Goal: Task Accomplishment & Management: Use online tool/utility

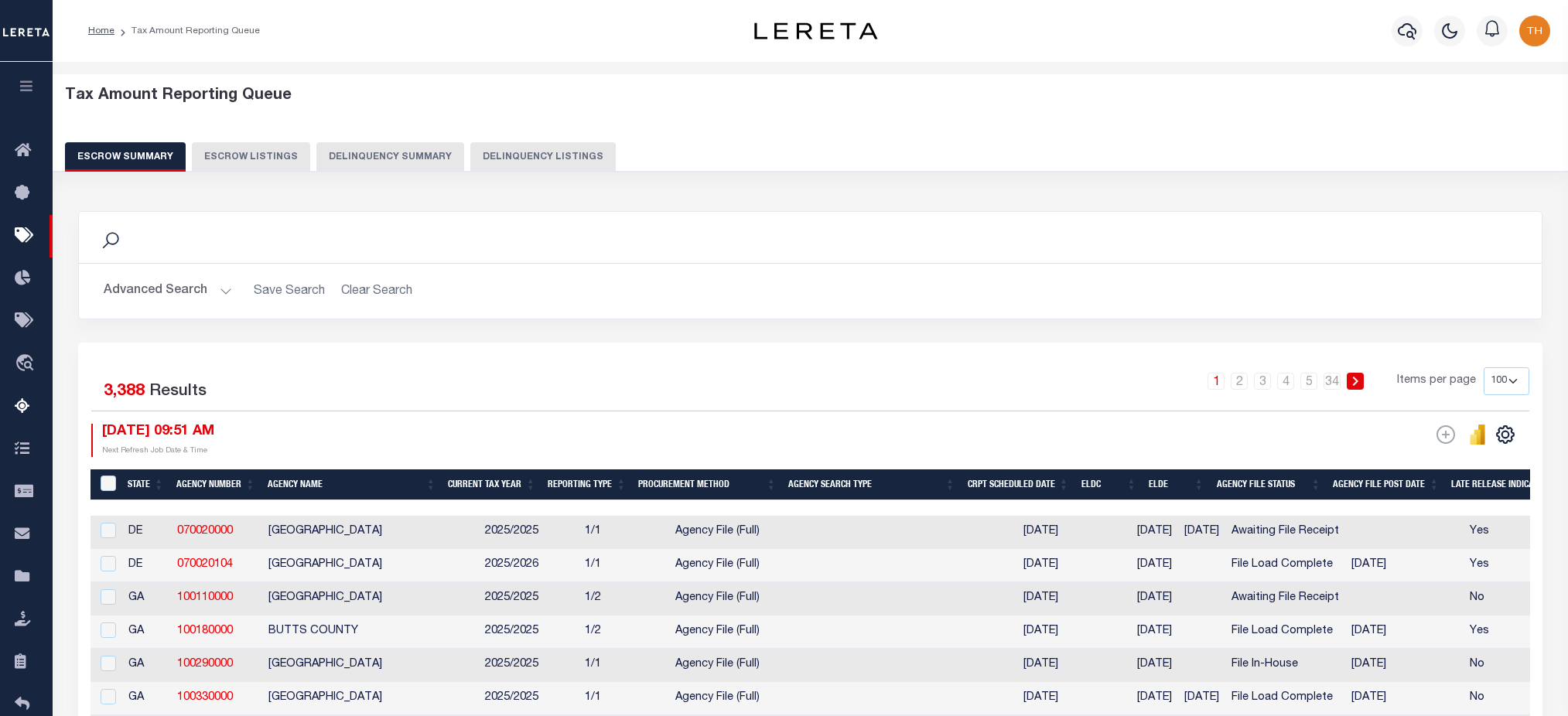
select select "100"
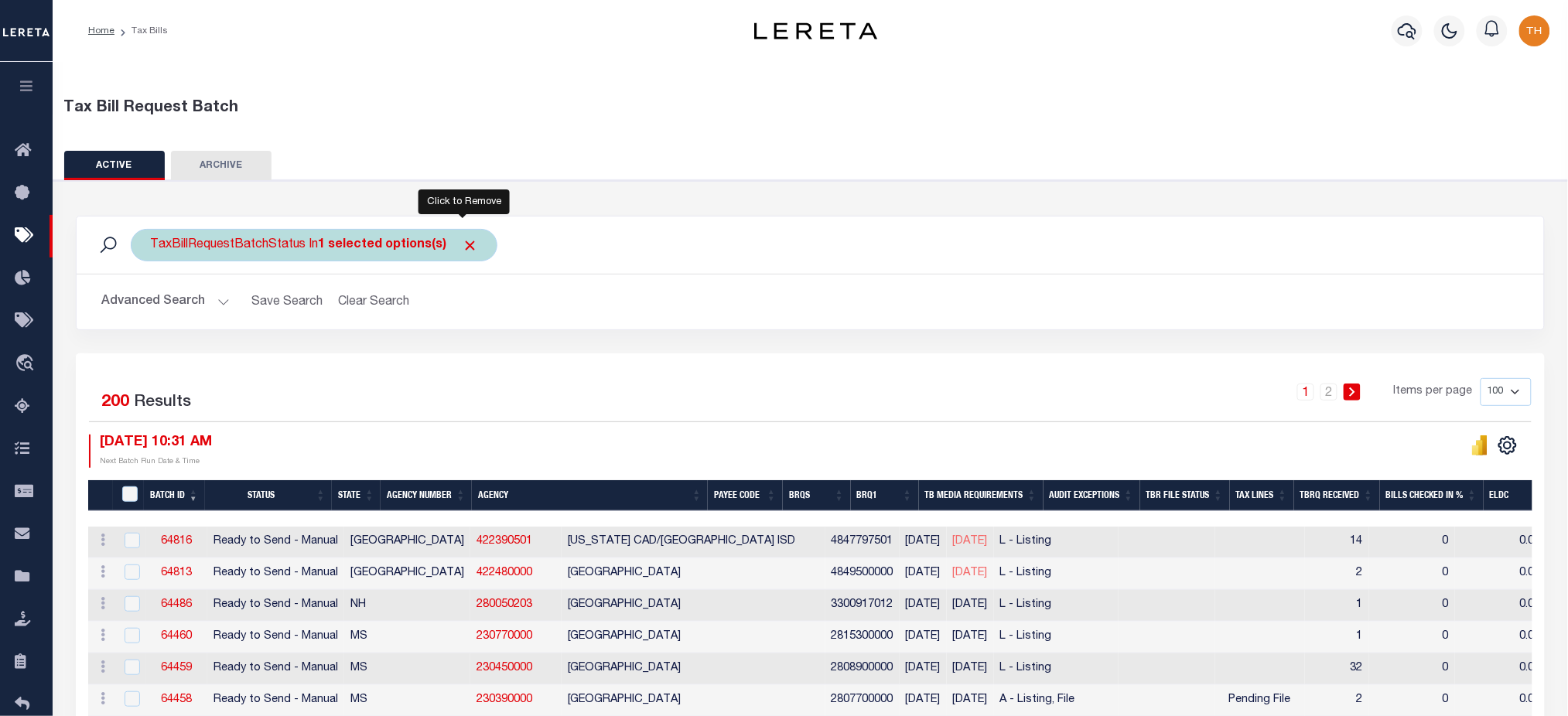
click at [461, 242] on span "Click to Remove" at bounding box center [469, 245] width 16 height 16
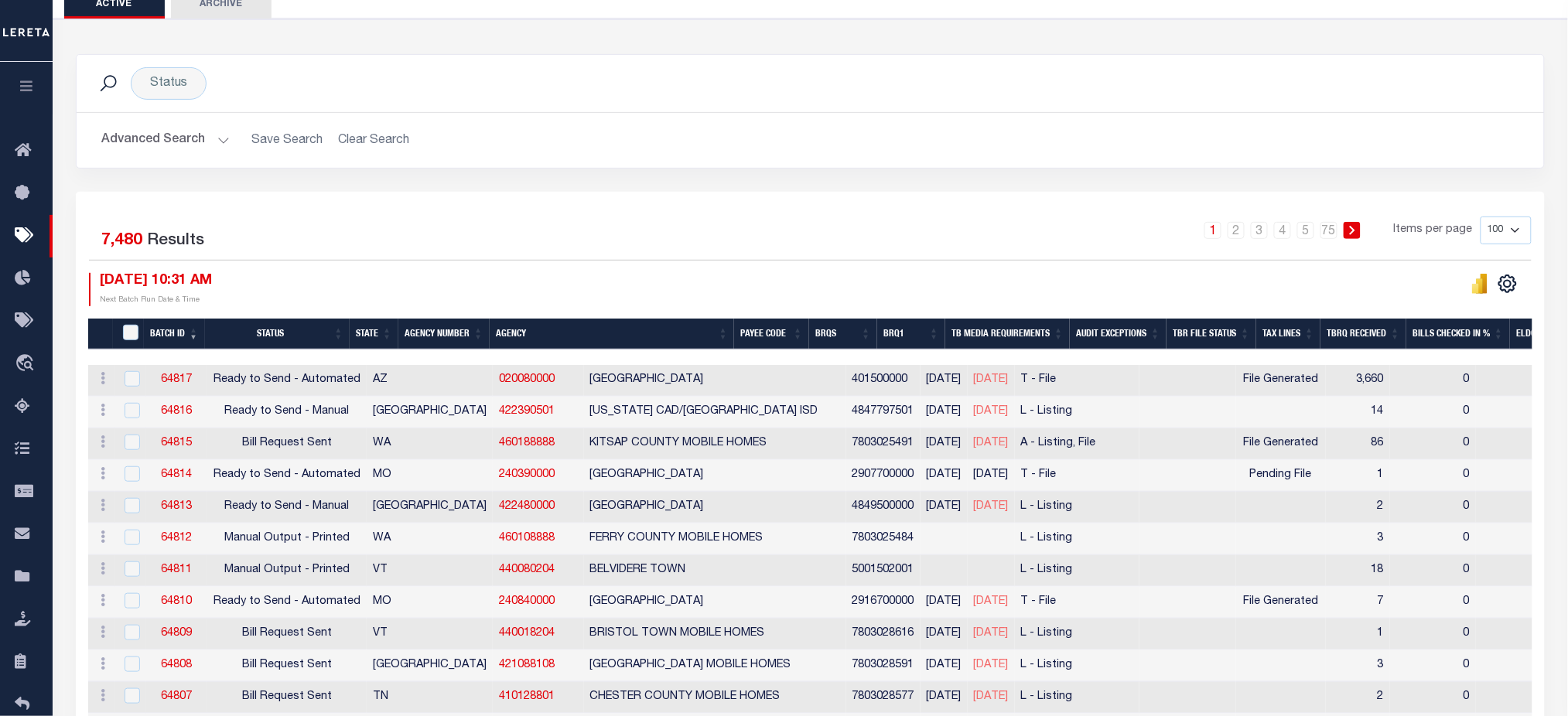
scroll to position [206, 0]
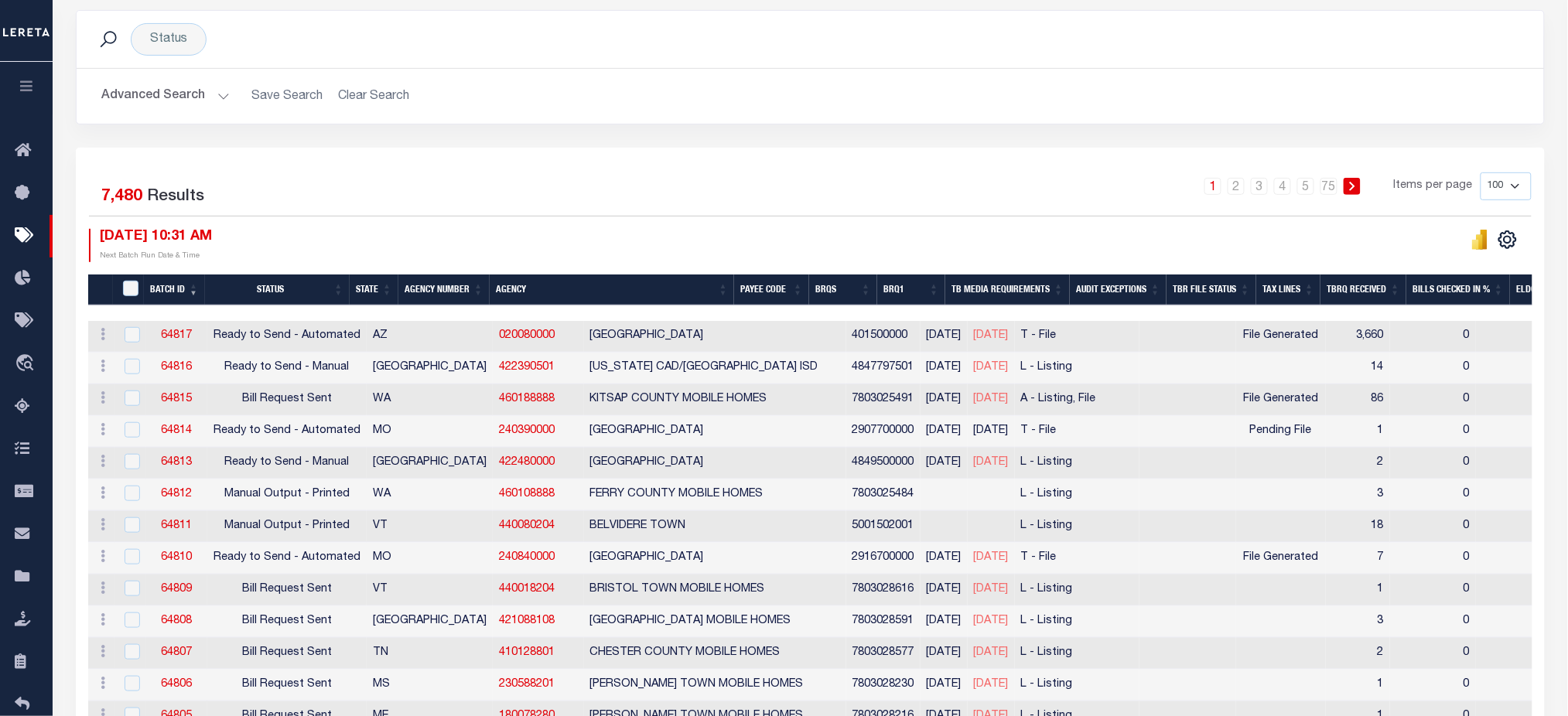
click at [1131, 289] on th "Audit Exceptions" at bounding box center [1118, 290] width 97 height 31
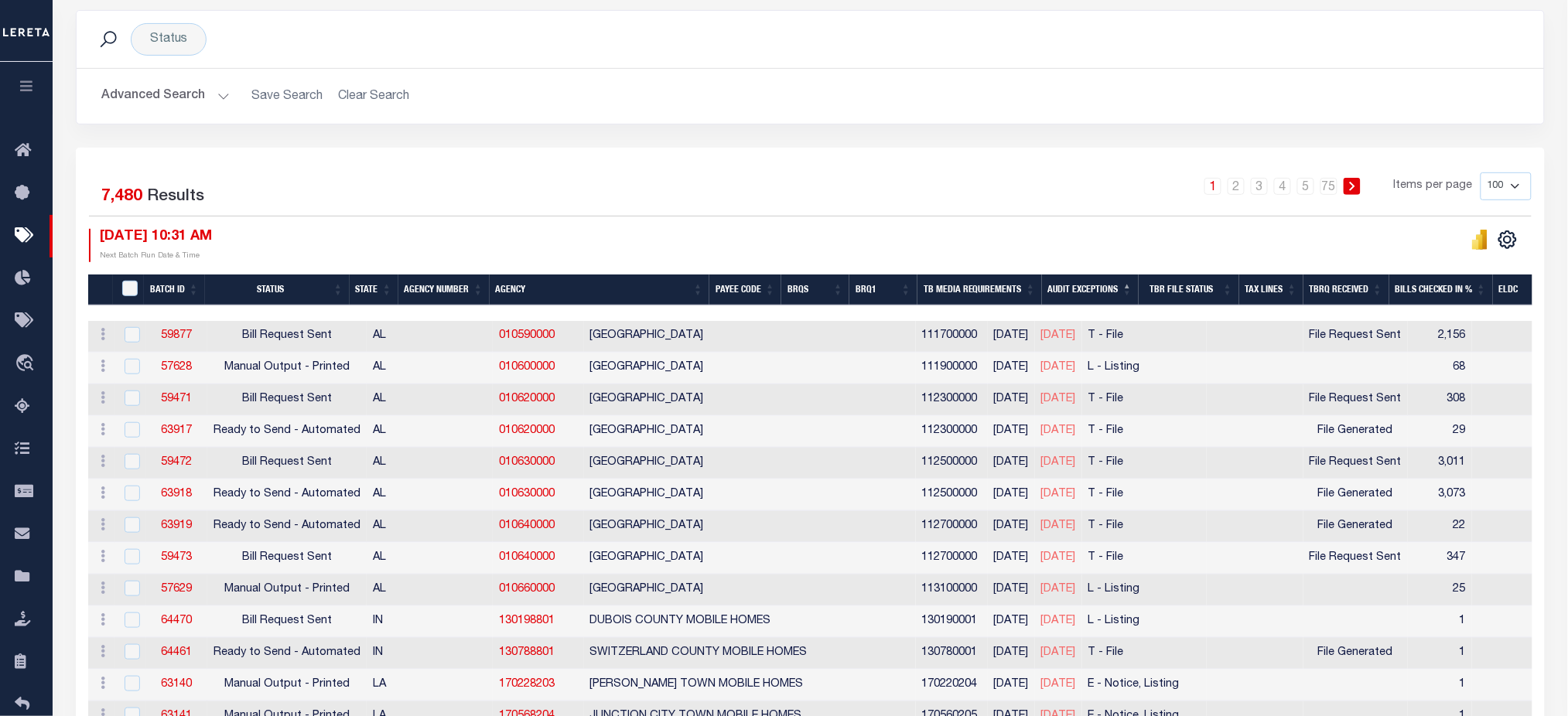
click at [1126, 288] on th "Audit Exceptions" at bounding box center [1090, 290] width 97 height 31
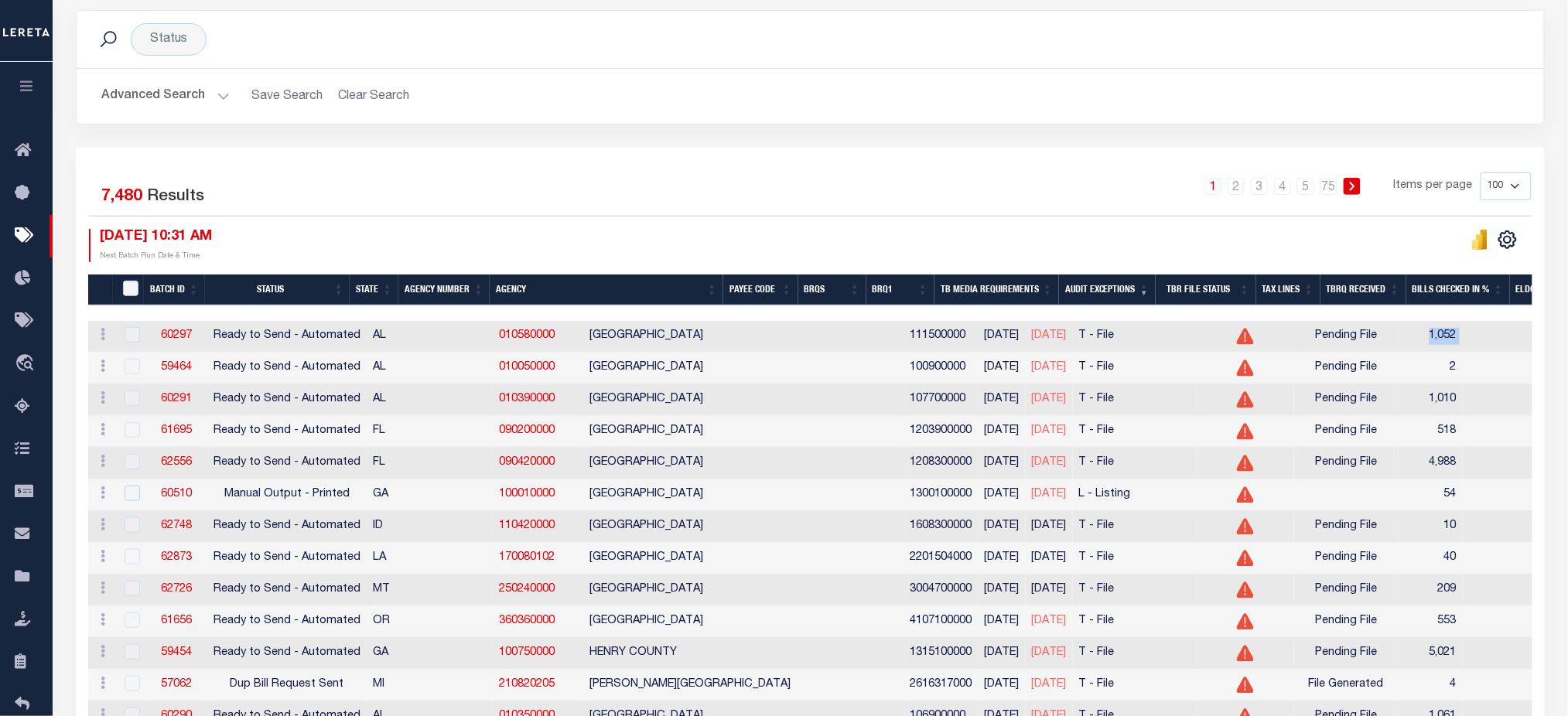
drag, startPoint x: 1351, startPoint y: 334, endPoint x: 1305, endPoint y: 341, distance: 46.5
click at [1305, 341] on tr "ACTIONS Delete 60297 Ready to Send - Automated AL 010580000 ST CLAIR COUNTY 111…" at bounding box center [1360, 336] width 2543 height 31
drag, startPoint x: 1356, startPoint y: 403, endPoint x: 1310, endPoint y: 401, distance: 46.0
click at [1310, 401] on tr "ACTIONS Delete 60291 Ready to Send - Automated AL 010390000 LAUDERDALE COUNTY 1…" at bounding box center [1360, 400] width 2543 height 31
click at [1398, 404] on td "1,010" at bounding box center [1431, 400] width 64 height 31
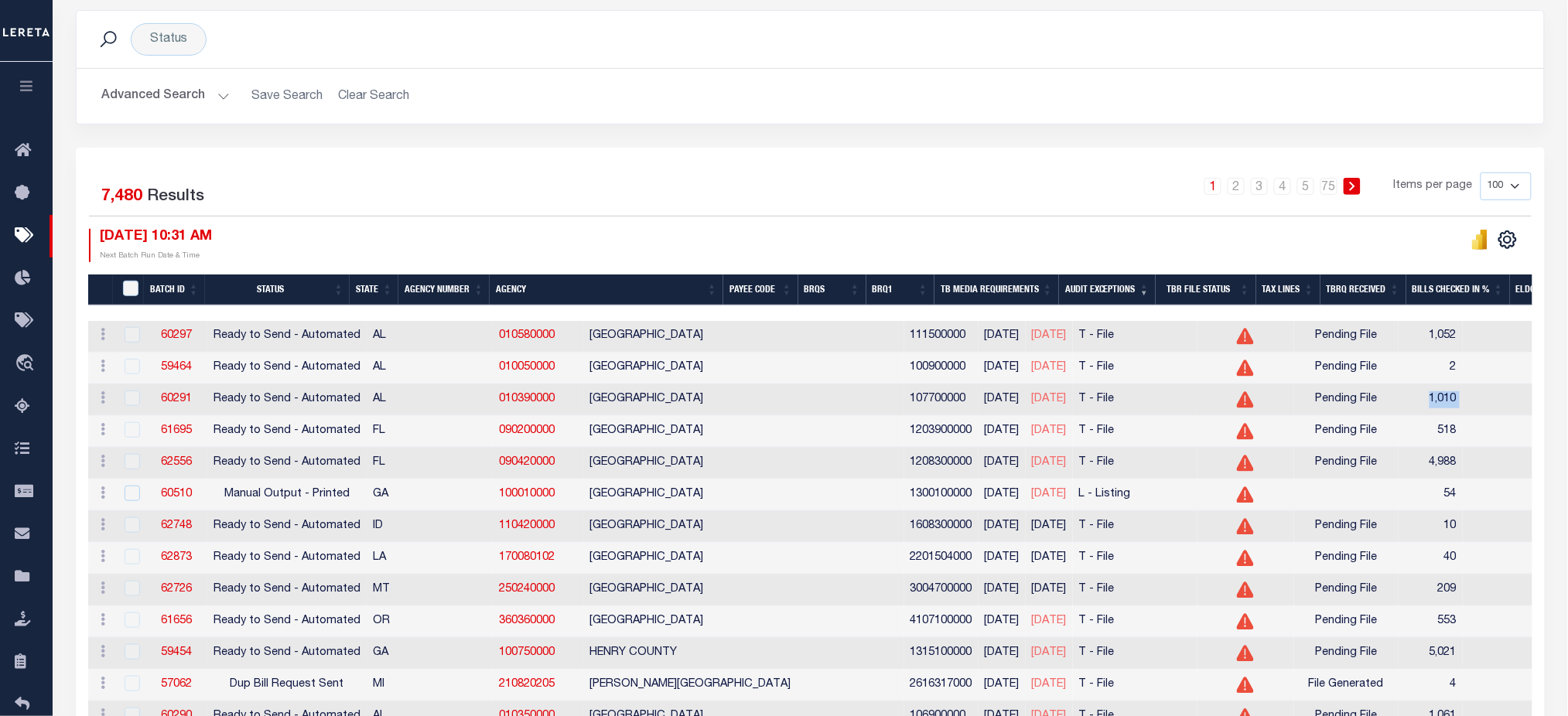
drag, startPoint x: 1350, startPoint y: 398, endPoint x: 1304, endPoint y: 406, distance: 46.7
click at [1304, 406] on tr "ACTIONS Delete 60291 Ready to Send - Automated AL 010390000 LAUDERDALE COUNTY 1…" at bounding box center [1360, 400] width 2543 height 31
drag, startPoint x: 1341, startPoint y: 333, endPoint x: 1307, endPoint y: 334, distance: 34.0
click at [1398, 334] on td "1,052" at bounding box center [1431, 336] width 64 height 31
drag, startPoint x: 1343, startPoint y: 406, endPoint x: 1312, endPoint y: 403, distance: 31.1
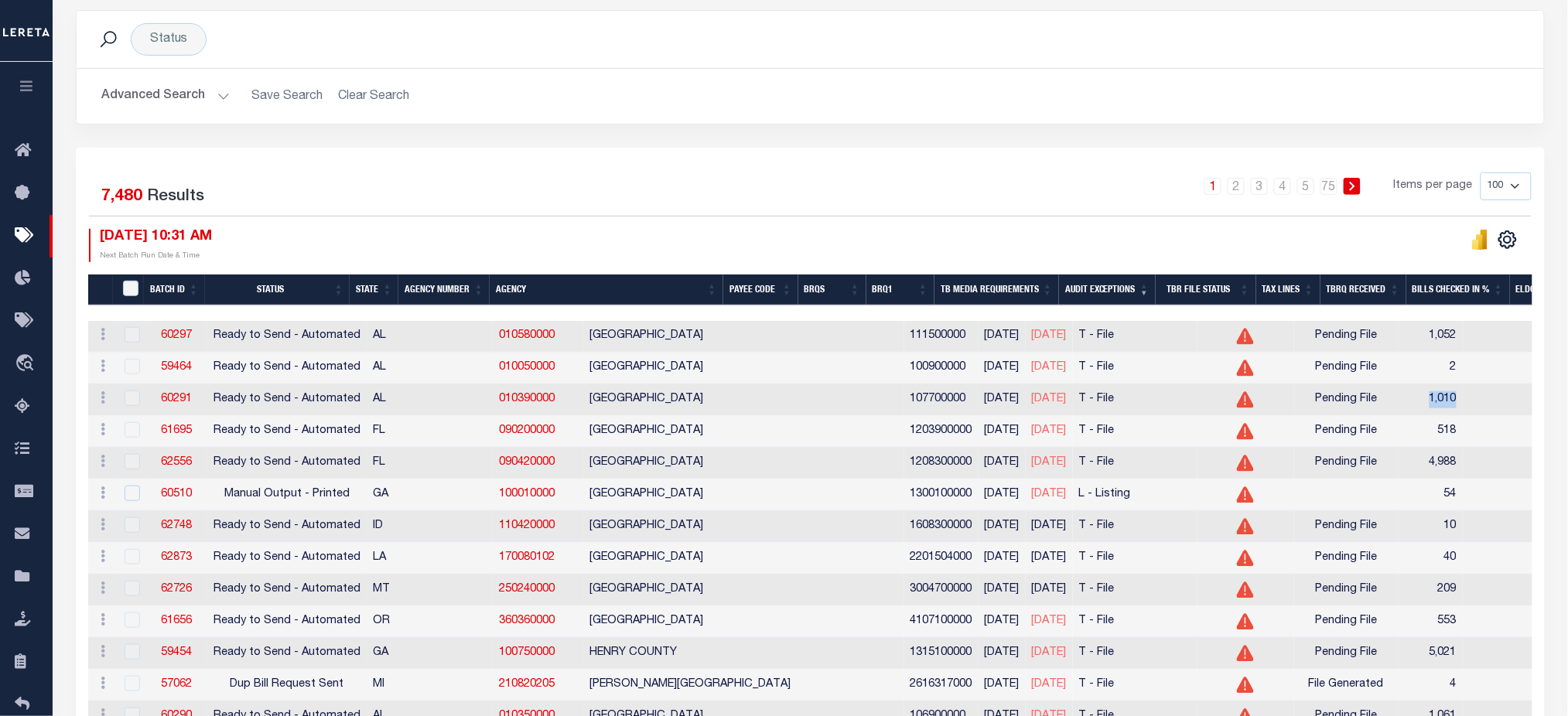
click at [1398, 403] on td "1,010" at bounding box center [1431, 400] width 64 height 31
click at [1398, 412] on td "1,010" at bounding box center [1431, 400] width 64 height 31
drag, startPoint x: 1349, startPoint y: 404, endPoint x: 1308, endPoint y: 407, distance: 41.1
click at [1308, 407] on tr "ACTIONS Delete 60291 Ready to Send - Automated AL 010390000 LAUDERDALE COUNTY 1…" at bounding box center [1360, 400] width 2543 height 31
